Goal: Complete application form

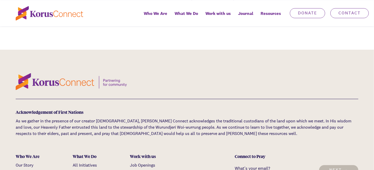
scroll to position [994, 0]
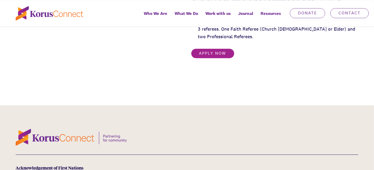
click at [220, 58] on link "Apply now" at bounding box center [212, 53] width 43 height 10
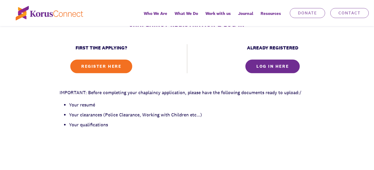
scroll to position [235, 0]
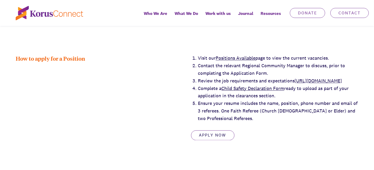
scroll to position [915, 0]
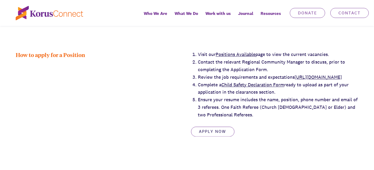
click at [295, 80] on link "[URL][DOMAIN_NAME]" at bounding box center [318, 77] width 47 height 6
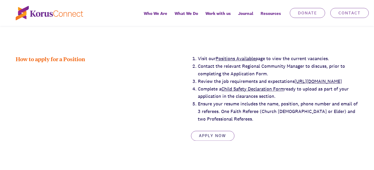
scroll to position [863, 0]
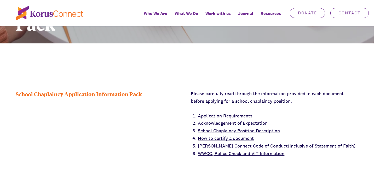
scroll to position [131, 0]
